Goal: Task Accomplishment & Management: Manage account settings

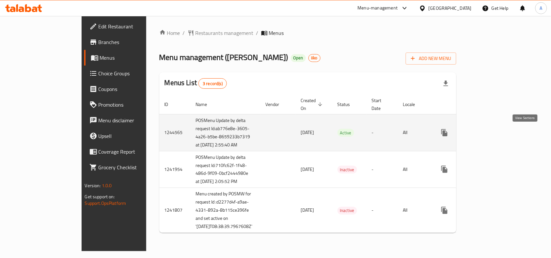
click at [500, 138] on link "enhanced table" at bounding box center [492, 133] width 16 height 16
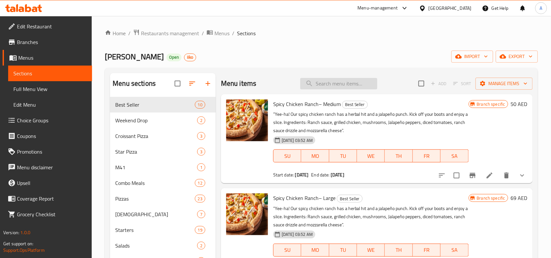
click at [317, 82] on input "search" at bounding box center [338, 83] width 77 height 11
paste input "Buy Large Get Medium Pizza"
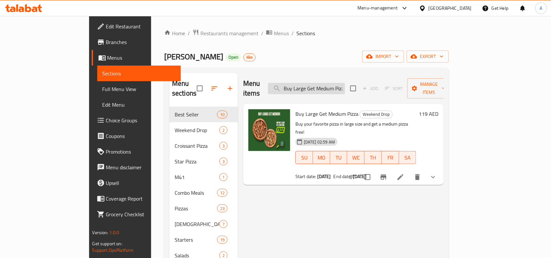
click at [339, 83] on input "Buy Large Get Medium Pizza" at bounding box center [306, 88] width 77 height 11
paste input "Medium Get Small"
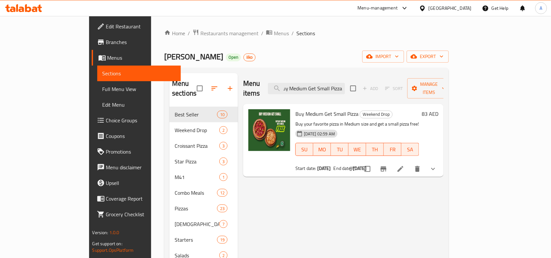
type input "Buy Medium Get Small Pizza"
click at [201, 32] on span "Restaurants management" at bounding box center [230, 33] width 58 height 8
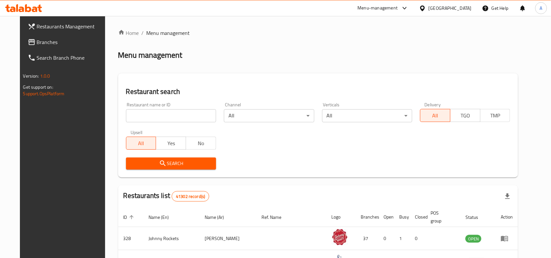
click at [141, 118] on input "search" at bounding box center [171, 115] width 90 height 13
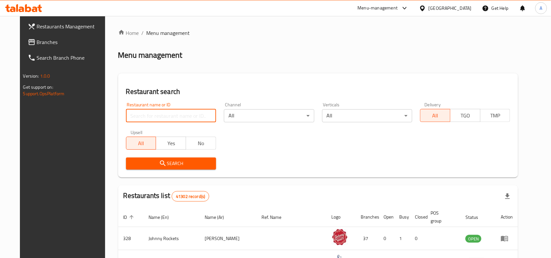
paste input "12802"
type input "12802"
click at [131, 165] on span "Search" at bounding box center [171, 164] width 80 height 8
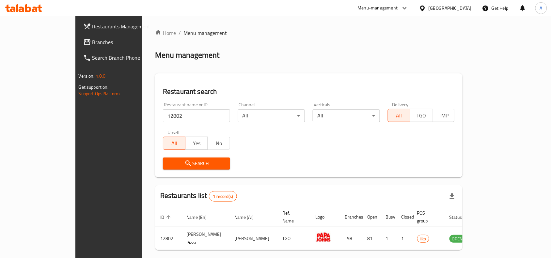
scroll to position [20, 0]
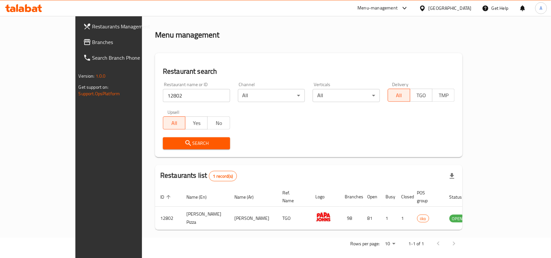
click at [92, 24] on span "Restaurants Management" at bounding box center [127, 27] width 70 height 8
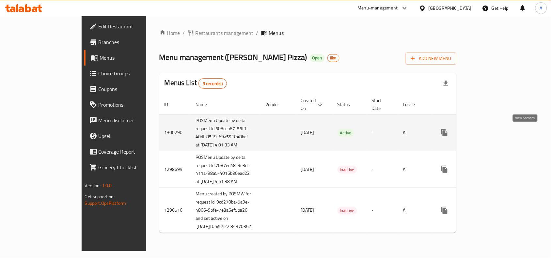
click at [495, 132] on icon "enhanced table" at bounding box center [492, 133] width 6 height 6
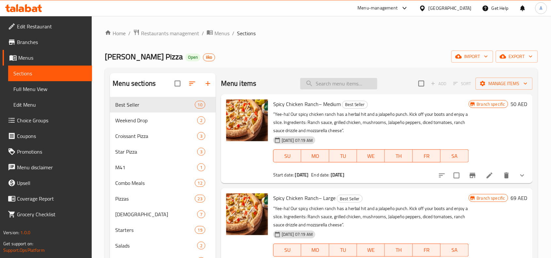
paste input "Buy Large Get Medium Pizza"
click at [327, 84] on input "search" at bounding box center [338, 83] width 77 height 11
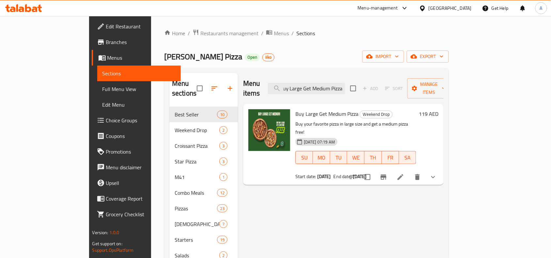
type input "Buy Large Get Medium Pizza"
click at [330, 83] on input "Buy Large Get Medium Pizza" at bounding box center [306, 88] width 77 height 11
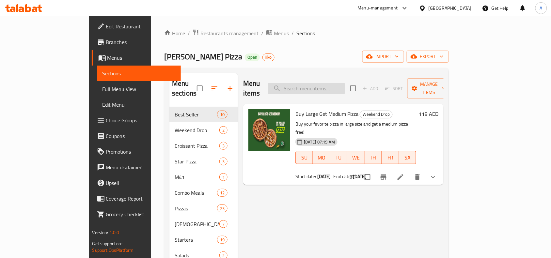
paste input "Buy Medium Get Small Pizza"
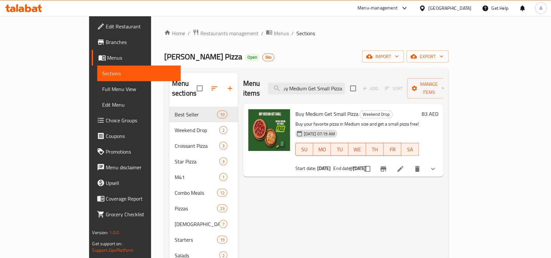
type input "Buy Medium Get Small Pizza"
click at [318, 35] on ol "Home / Restaurants management / Menus / Sections" at bounding box center [306, 33] width 285 height 8
click at [201, 33] on span "Restaurants management" at bounding box center [230, 33] width 58 height 8
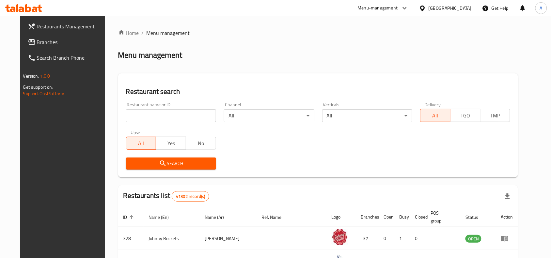
click at [158, 114] on input "search" at bounding box center [171, 115] width 90 height 13
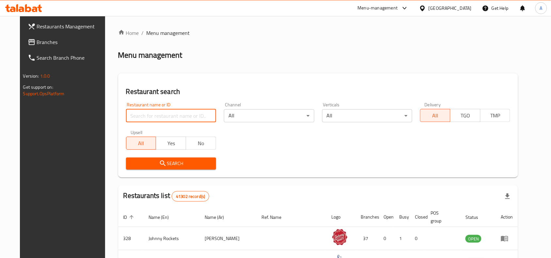
paste input "1931"
type input "1931"
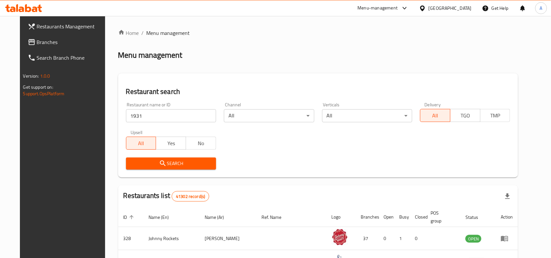
click at [121, 174] on div "Restaurant search Restaurant name or ID 1931 Restaurant name or ID Channel All …" at bounding box center [318, 125] width 400 height 104
click at [131, 165] on span "Search" at bounding box center [171, 164] width 80 height 8
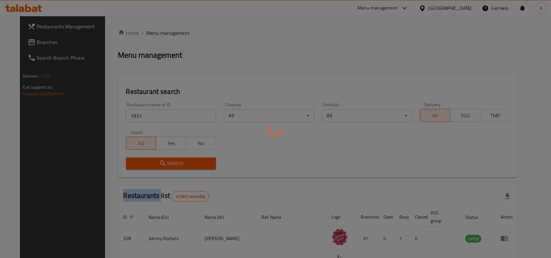
click at [124, 165] on div at bounding box center [275, 129] width 551 height 258
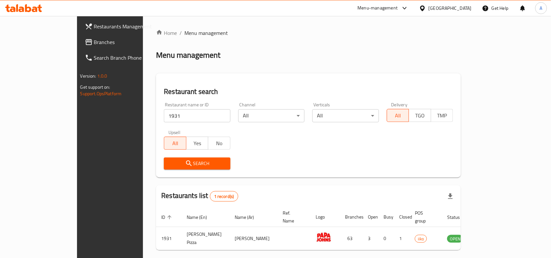
click at [330, 154] on div "Search" at bounding box center [308, 164] width 297 height 20
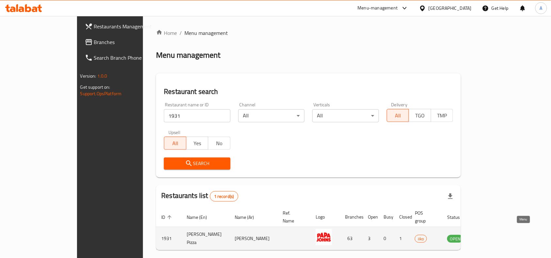
click at [490, 235] on icon "enhanced table" at bounding box center [486, 239] width 8 height 8
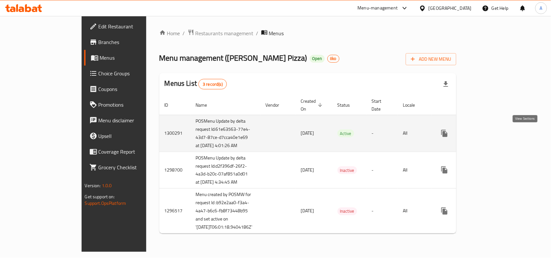
click at [496, 136] on icon "enhanced table" at bounding box center [492, 134] width 8 height 8
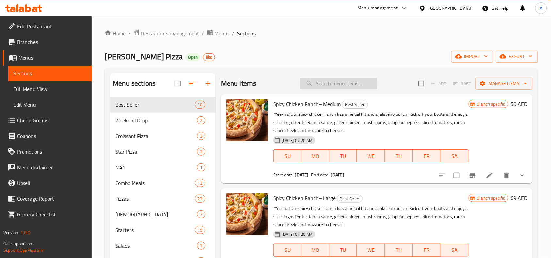
click at [321, 84] on input "search" at bounding box center [338, 83] width 77 height 11
paste input "Buy Medium Get Small Pizza"
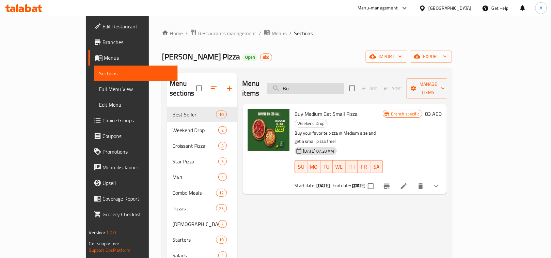
type input "B"
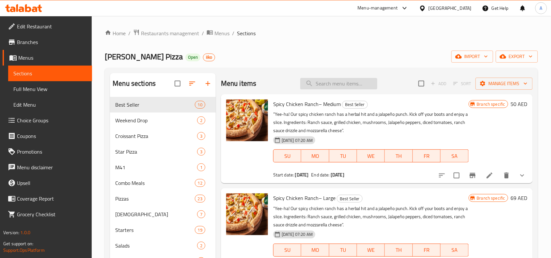
paste input "Buy Large Get Medium Pizza"
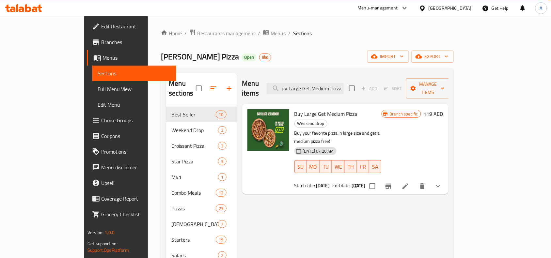
type input "Buy Large Get Medium Pizza"
click at [320, 33] on ol "Home / Restaurants management / Menus / Sections" at bounding box center [307, 33] width 293 height 8
click at [101, 43] on span "Branches" at bounding box center [136, 42] width 70 height 8
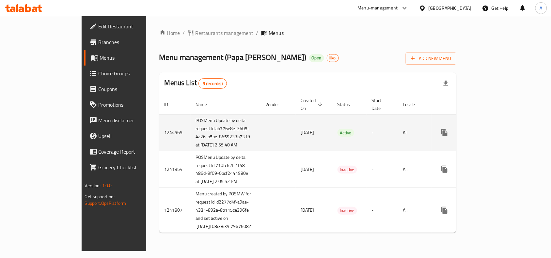
click at [496, 131] on icon "enhanced table" at bounding box center [492, 133] width 8 height 8
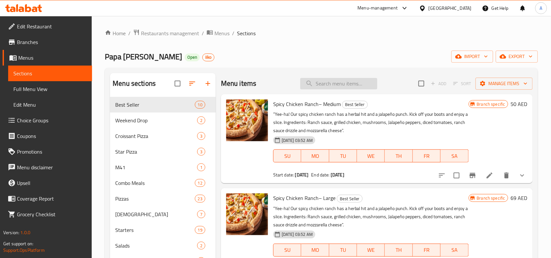
click at [336, 79] on input "search" at bounding box center [338, 83] width 77 height 11
paste input "Buy Large Get Medium Pizza"
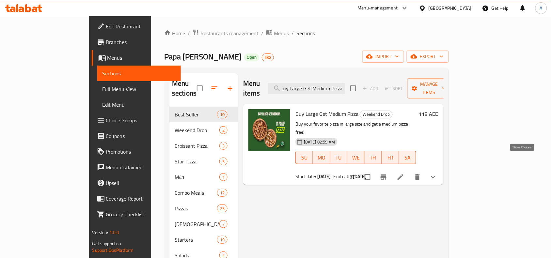
type input "Buy Large Get Medium Pizza"
click at [437, 173] on icon "show more" at bounding box center [433, 177] width 8 height 8
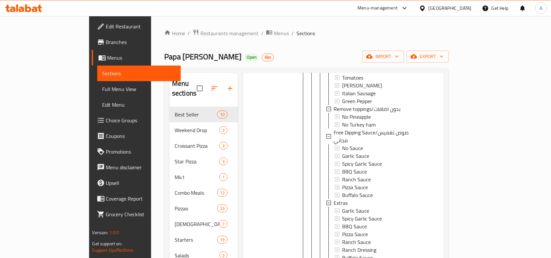
scroll to position [0, 0]
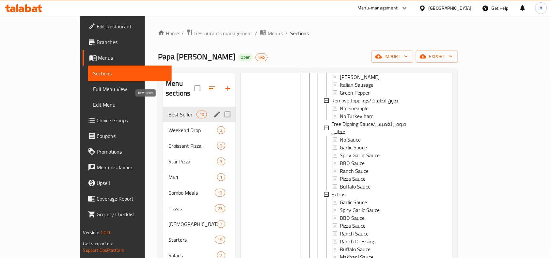
click at [169, 111] on span "Best Seller" at bounding box center [183, 115] width 28 height 8
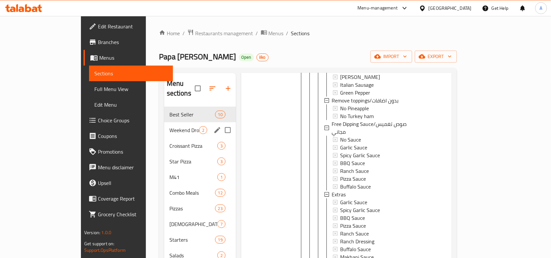
click at [169, 126] on span "Weekend Drop" at bounding box center [184, 130] width 30 height 8
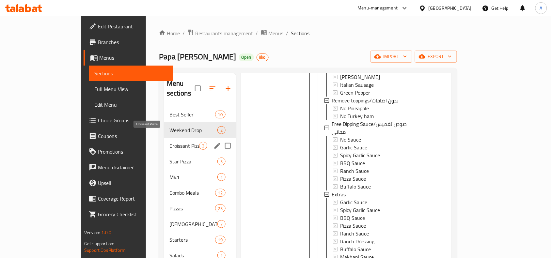
click at [169, 142] on span "Croissant Pizza" at bounding box center [184, 146] width 30 height 8
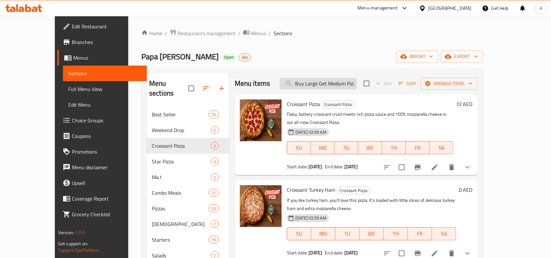
click at [339, 84] on input "Buy Large Get Medium Pizza" at bounding box center [318, 83] width 77 height 11
paste input "Buy Large Get Medium Pizza"
type input "Buy Large Get Medium Pizza"
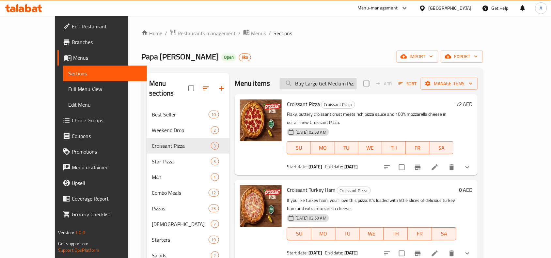
scroll to position [0, 4]
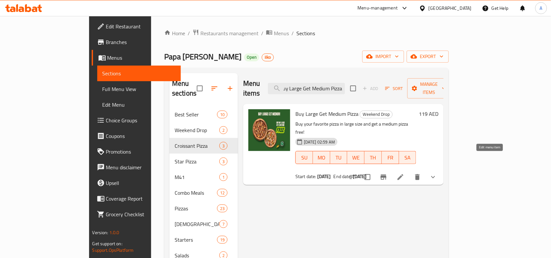
click at [405, 173] on icon at bounding box center [401, 177] width 8 height 8
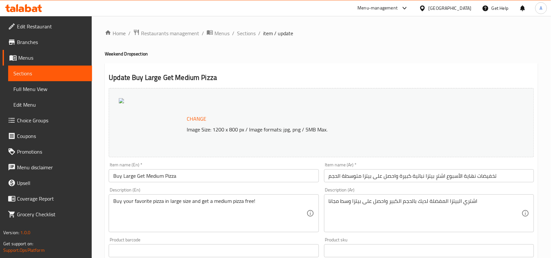
click at [392, 69] on div "Update Buy Large Get Medium Pizza Change Image Size: 1200 x 800 px / Image form…" at bounding box center [321, 261] width 433 height 397
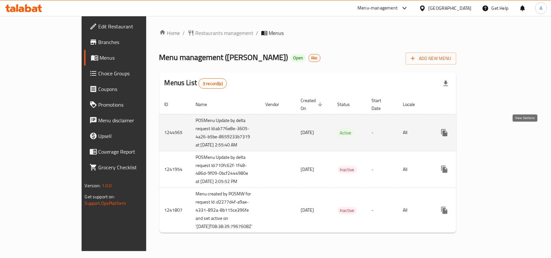
click at [500, 133] on link "enhanced table" at bounding box center [492, 133] width 16 height 16
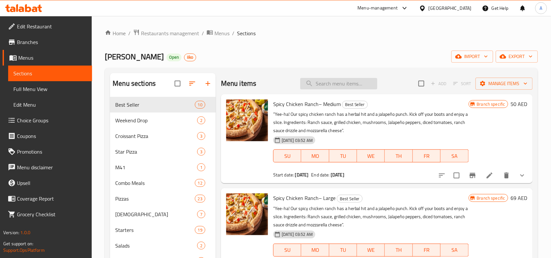
click at [330, 84] on input "search" at bounding box center [338, 83] width 77 height 11
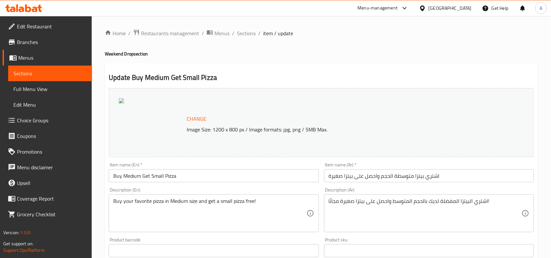
click at [343, 53] on h4 "Weekend Drop section" at bounding box center [321, 54] width 433 height 7
click at [187, 34] on span "Restaurants management" at bounding box center [170, 33] width 58 height 8
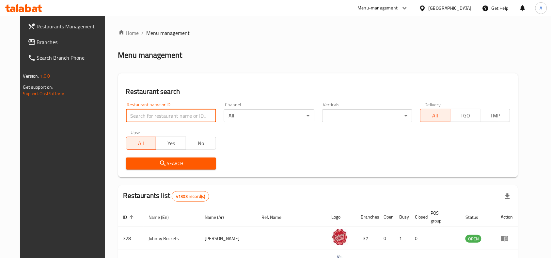
click at [149, 115] on input "search" at bounding box center [171, 115] width 90 height 13
paste input "12802"
type input "12802"
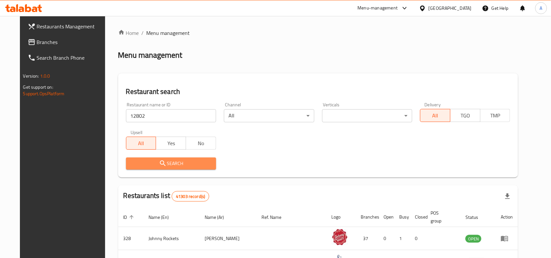
click at [131, 165] on span "Search" at bounding box center [171, 164] width 80 height 8
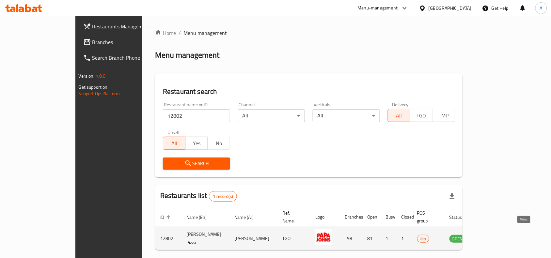
click at [492, 235] on icon "enhanced table" at bounding box center [488, 239] width 8 height 8
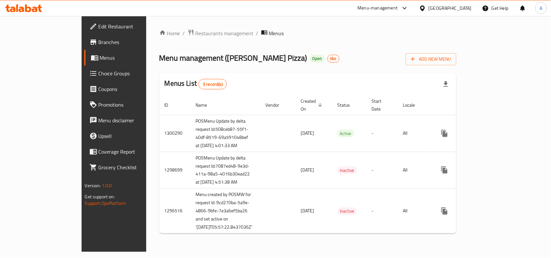
click at [84, 48] on link "Branches" at bounding box center [128, 42] width 89 height 16
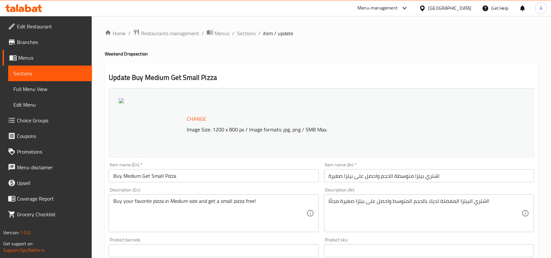
click at [398, 8] on div "Menu-management" at bounding box center [378, 8] width 40 height 8
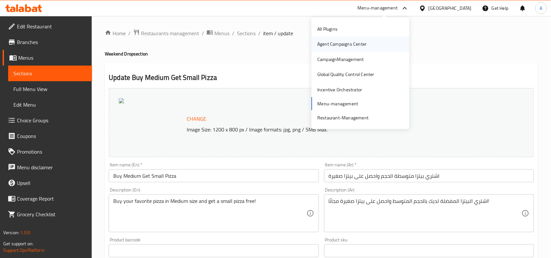
click at [359, 44] on div "Agent Campaigns Center" at bounding box center [341, 43] width 49 height 7
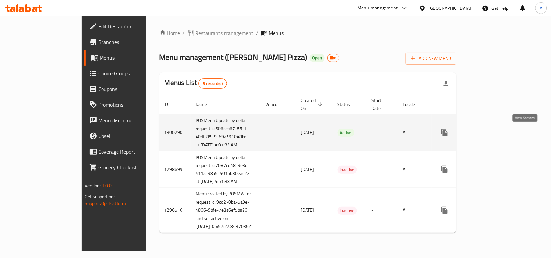
click at [496, 136] on icon "enhanced table" at bounding box center [492, 133] width 8 height 8
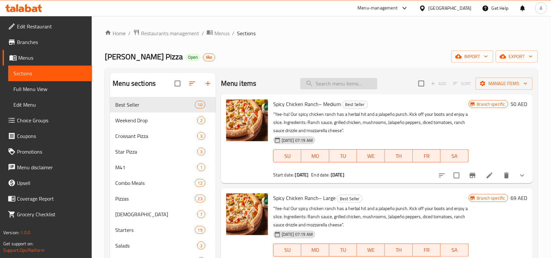
click at [320, 87] on input "search" at bounding box center [338, 83] width 77 height 11
paste input "Buy Large Get Medium Pizza"
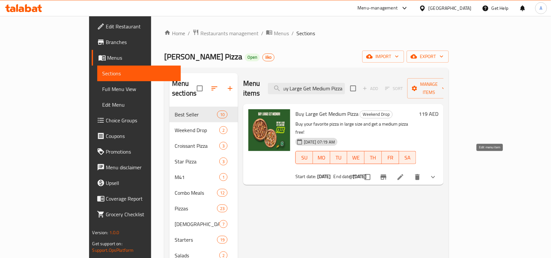
type input "Buy Large Get Medium Pizza"
click at [404, 174] on icon at bounding box center [401, 177] width 6 height 6
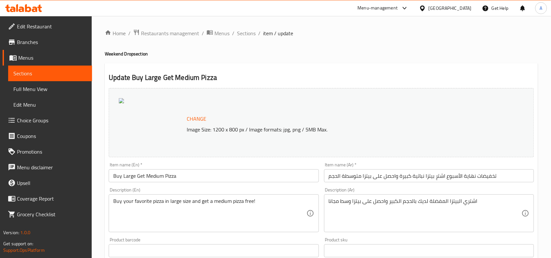
click at [37, 56] on span "Menus" at bounding box center [52, 58] width 69 height 8
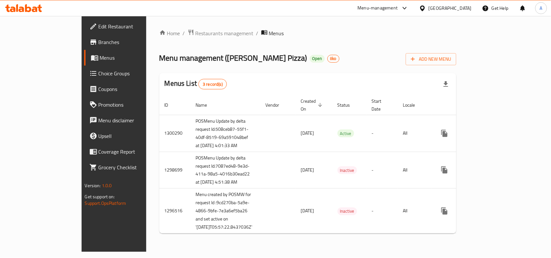
click at [404, 58] on div "Menu management ( Papa Johns Pizza ) Open iiko Add New Menu" at bounding box center [307, 58] width 297 height 15
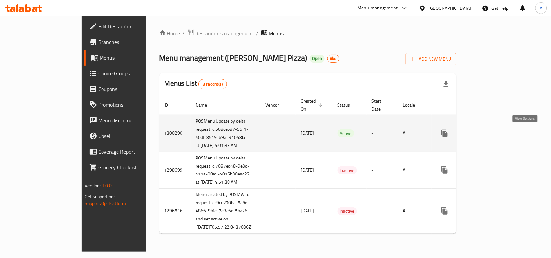
click at [495, 132] on icon "enhanced table" at bounding box center [492, 134] width 6 height 6
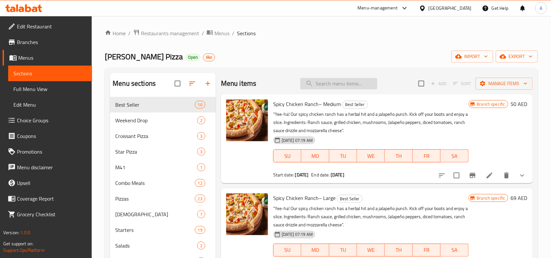
click at [329, 83] on input "search" at bounding box center [338, 83] width 77 height 11
paste input "Buy Medium Get Small Pizza"
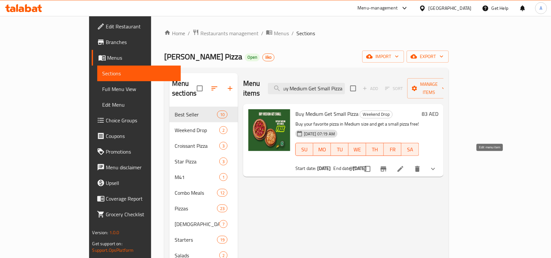
type input "Buy Medium Get Small Pizza"
click at [404, 166] on icon at bounding box center [401, 169] width 6 height 6
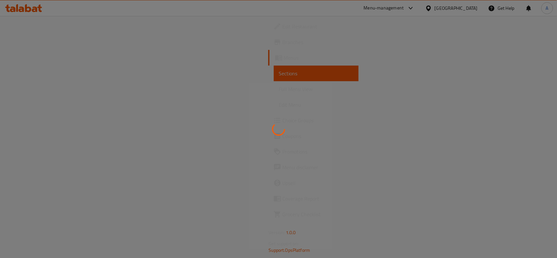
click at [388, 46] on div at bounding box center [278, 129] width 557 height 258
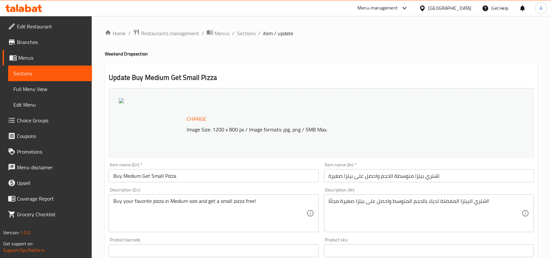
click at [59, 46] on span "Branches" at bounding box center [52, 42] width 70 height 8
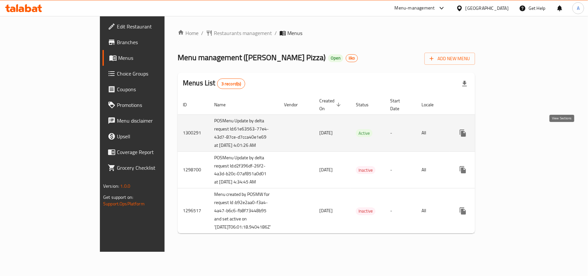
click at [513, 136] on icon "enhanced table" at bounding box center [510, 133] width 6 height 6
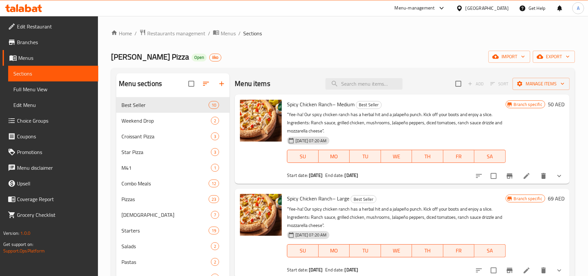
click at [323, 51] on div "[PERSON_NAME] Pizza Open iiko import export" at bounding box center [343, 57] width 464 height 12
paste input "Buy Large Get Medium Pizza"
click at [363, 84] on input "search" at bounding box center [364, 83] width 77 height 11
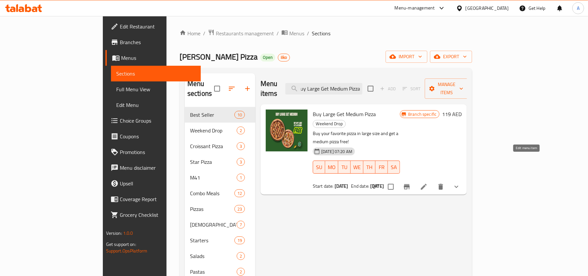
type input "Buy Large Get Medium Pizza"
click at [428, 183] on icon at bounding box center [424, 187] width 8 height 8
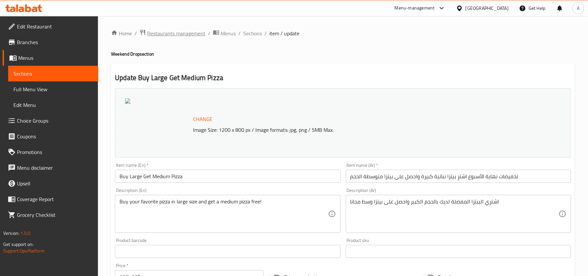
click at [185, 30] on span "Restaurants management" at bounding box center [176, 33] width 58 height 8
click at [422, 6] on div "Menu-management" at bounding box center [415, 8] width 40 height 8
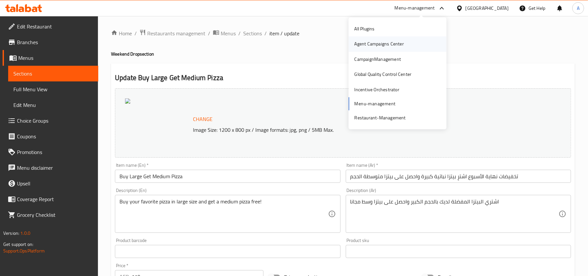
click at [391, 45] on div "Agent Campaigns Center" at bounding box center [379, 43] width 49 height 7
